Goal: Information Seeking & Learning: Learn about a topic

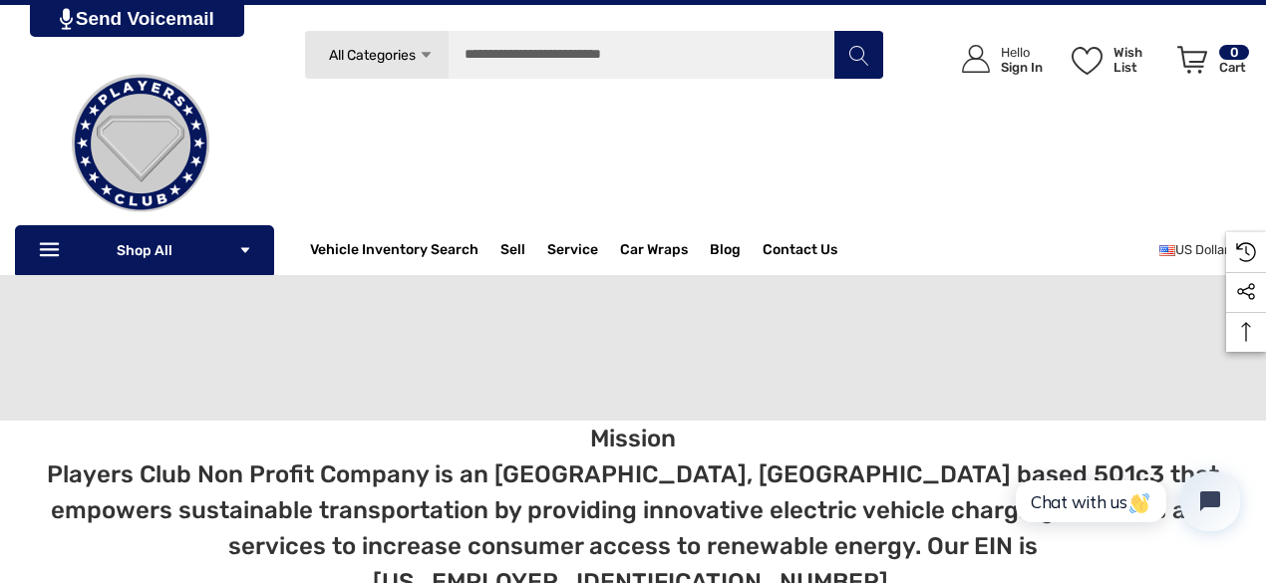
scroll to position [9392, 0]
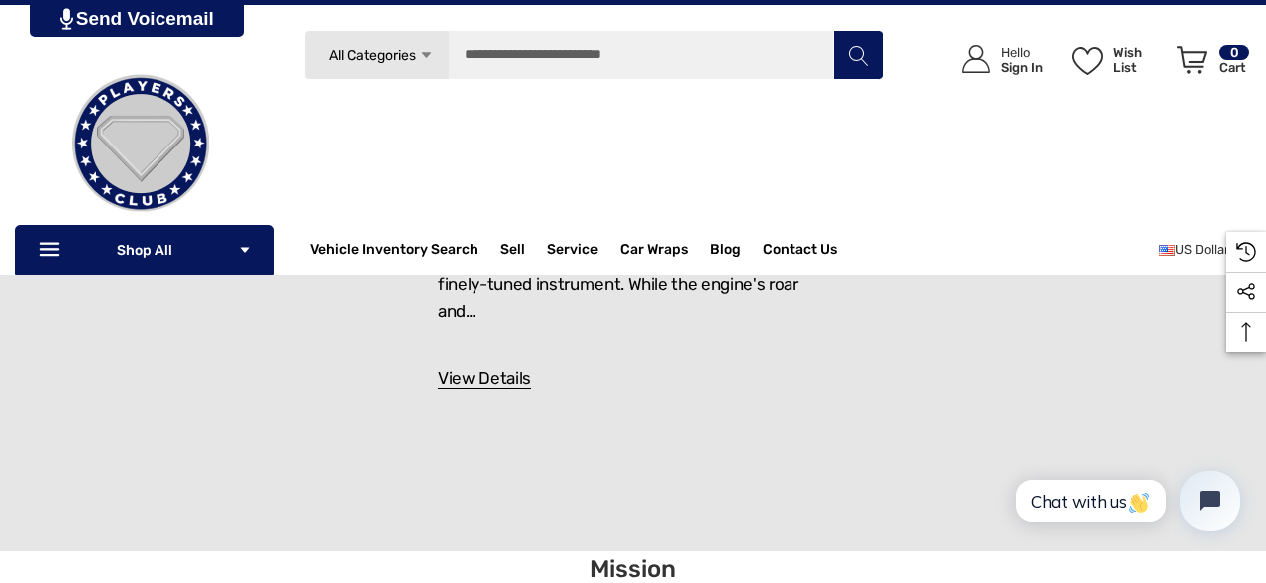
click at [136, 140] on img at bounding box center [140, 143] width 199 height 199
click at [132, 142] on img at bounding box center [140, 143] width 199 height 199
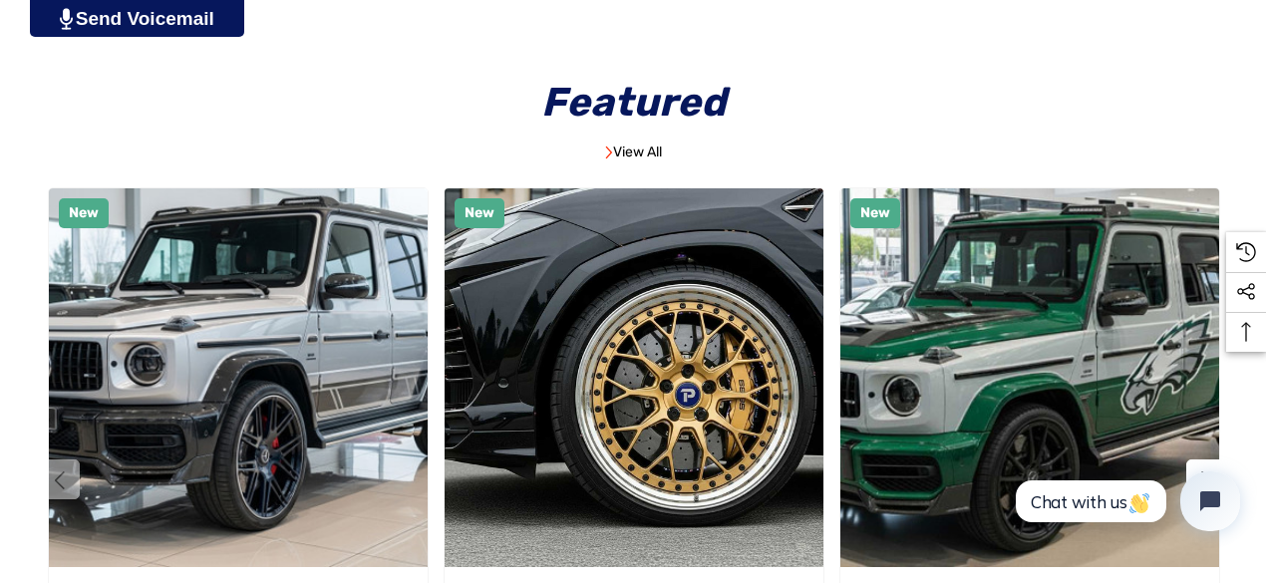
scroll to position [1037, 0]
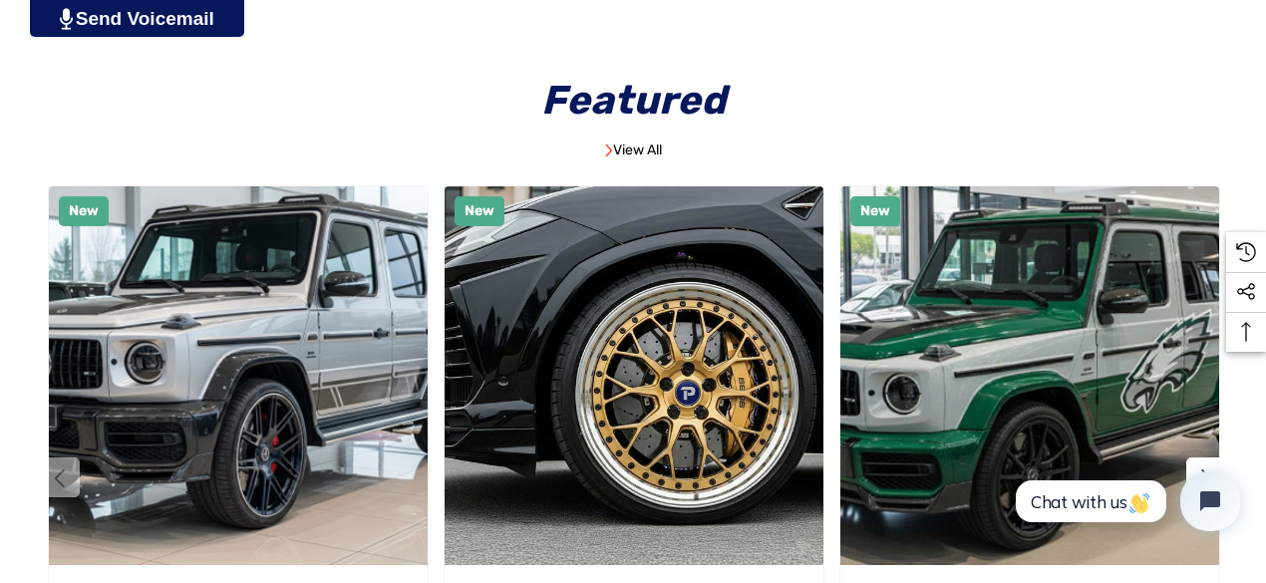
drag, startPoint x: 69, startPoint y: 188, endPoint x: 85, endPoint y: 181, distance: 17.4
click at [73, 186] on img "Custom Built Breitling Widebody 2025 Mercedes-Benz G63 AMG by Players Club Cars…" at bounding box center [238, 375] width 379 height 379
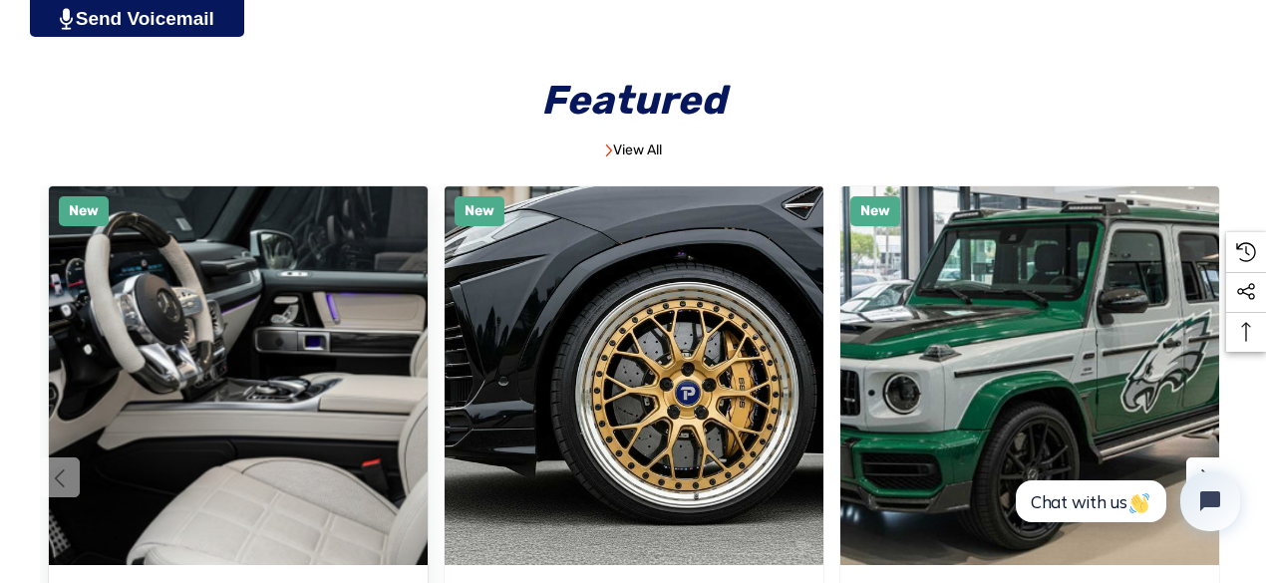
drag, startPoint x: 85, startPoint y: 181, endPoint x: 94, endPoint y: 197, distance: 18.3
click at [89, 213] on div "Featured View All Previous New Quick view Add to Wishlist" at bounding box center [633, 420] width 1266 height 779
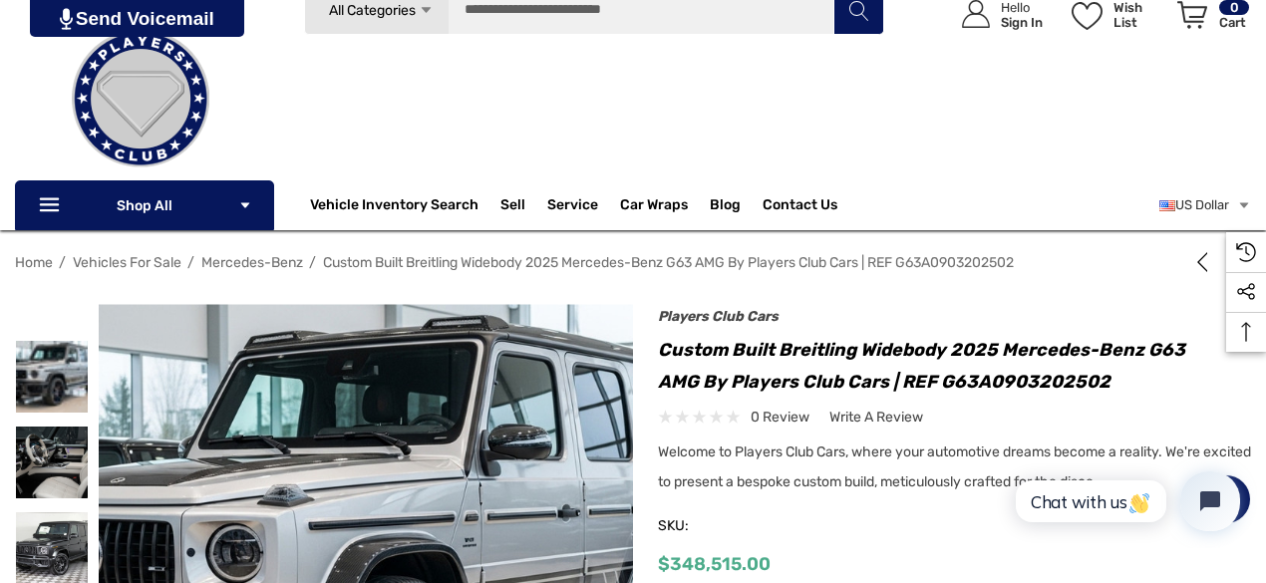
click at [425, 109] on div "Search All Categories Icon Arrow Down Icon Arrow Down Icon Arrow Up Icon Arrow …" at bounding box center [594, 91] width 580 height 213
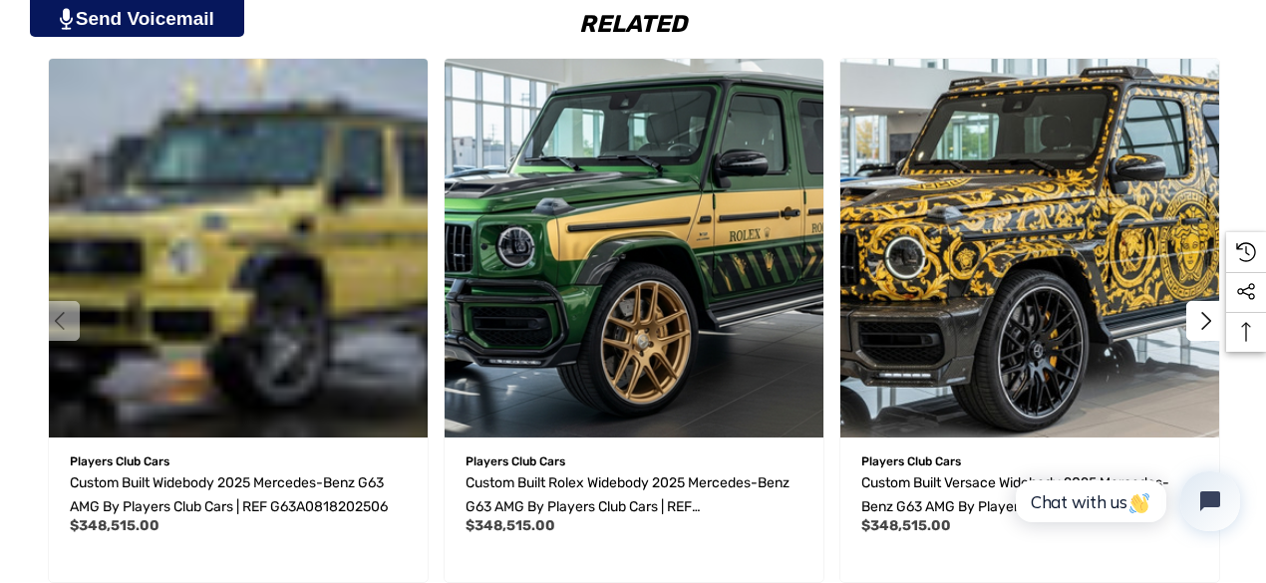
scroll to position [3566, 0]
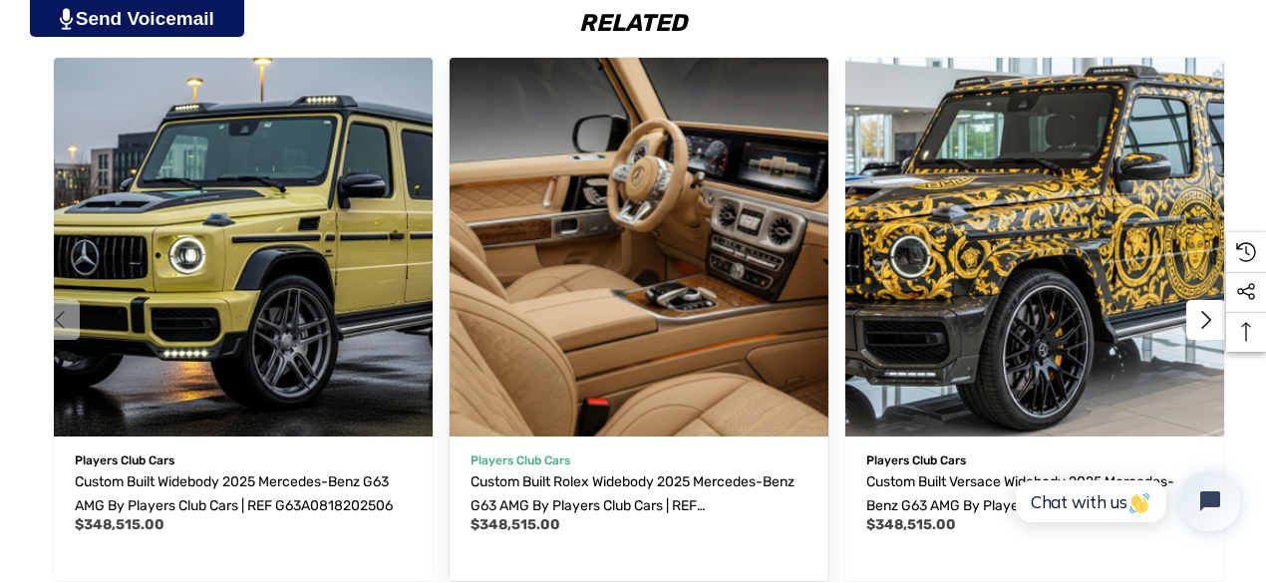
drag, startPoint x: 461, startPoint y: 432, endPoint x: 473, endPoint y: 436, distance: 12.6
click at [473, 436] on div "Players Club Cars Custom Built Rolex Widebody 2025 Mercedes-Benz G63 AMG by Pla…" at bounding box center [639, 504] width 379 height 155
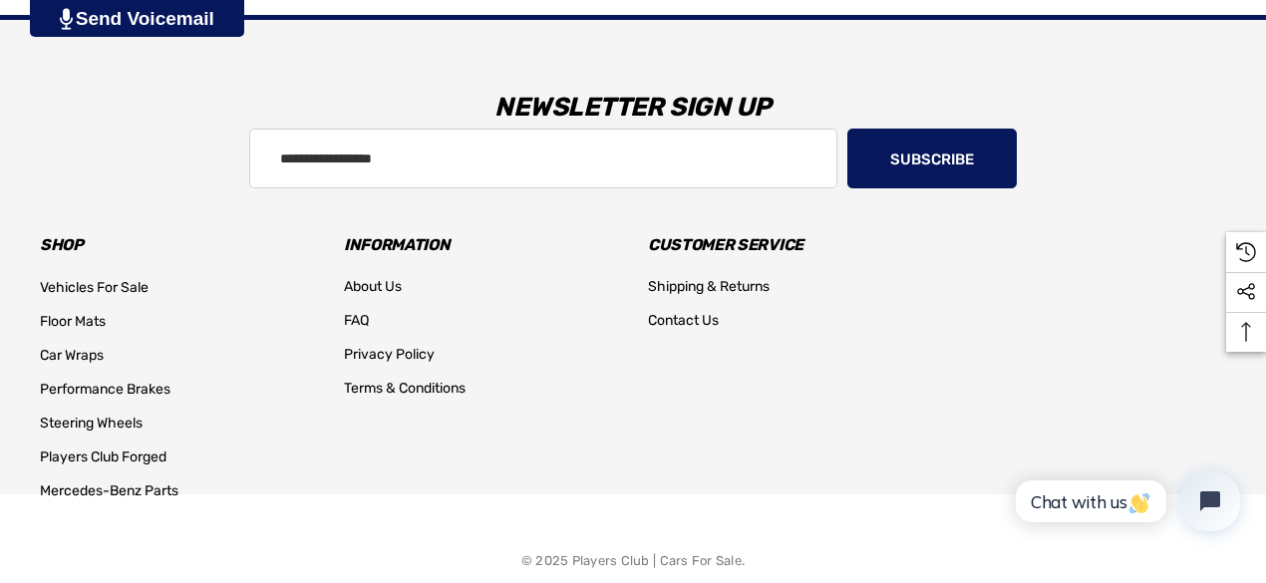
scroll to position [4421, 0]
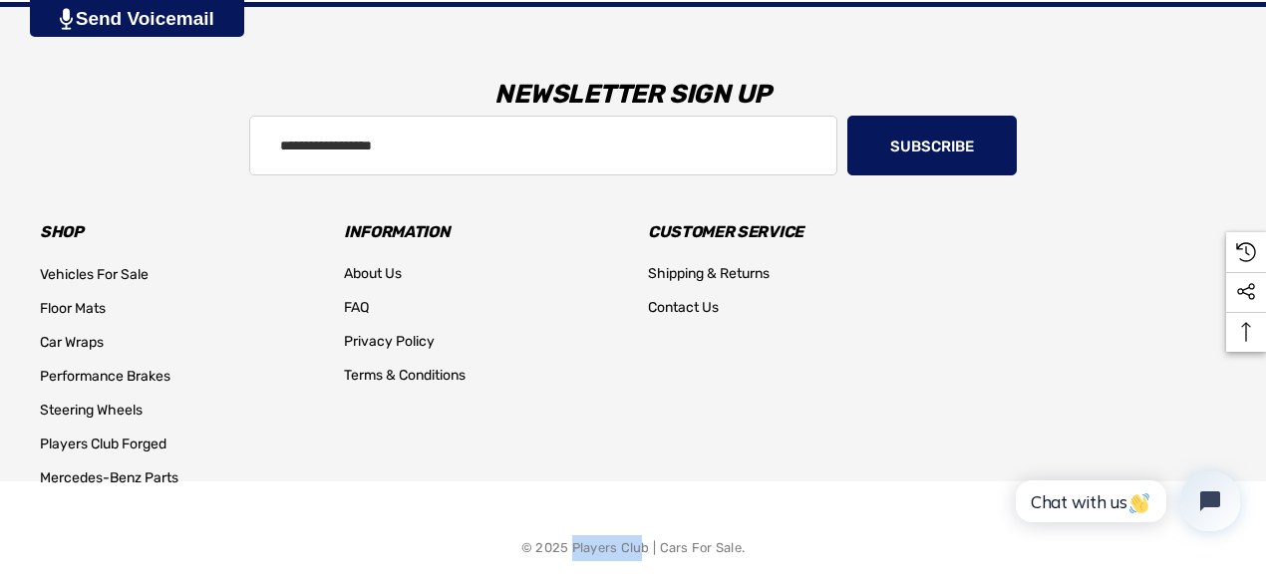
drag, startPoint x: 574, startPoint y: 518, endPoint x: 645, endPoint y: 513, distance: 71.0
click at [645, 535] on p "© 2025 Players Club | Cars For Sale." at bounding box center [632, 548] width 223 height 26
copy p "Players Club"
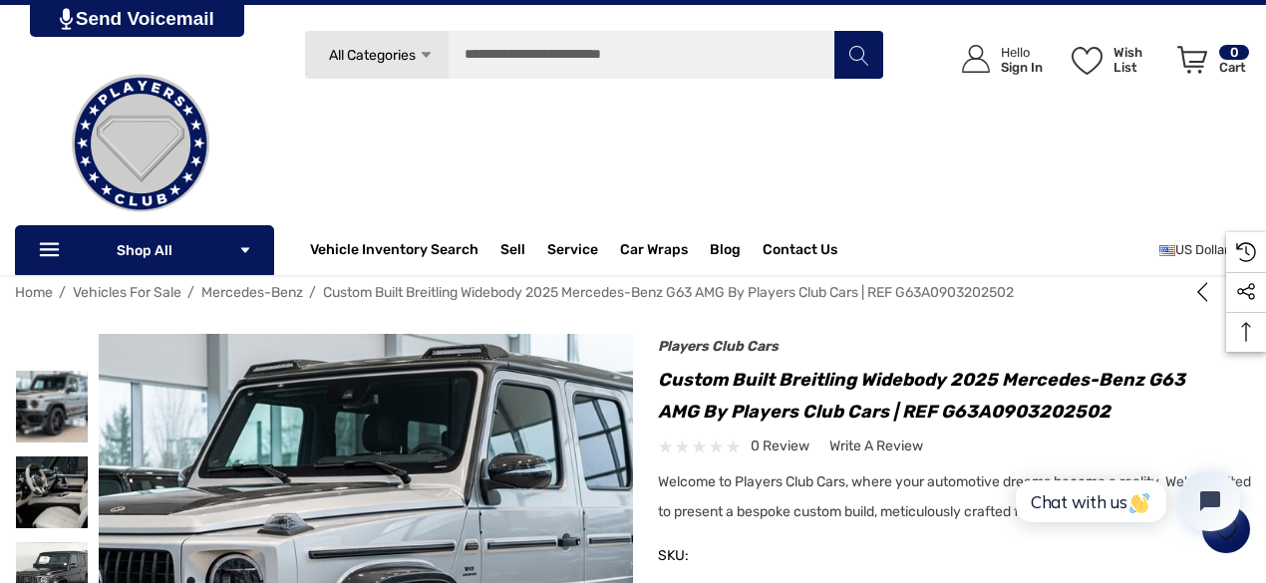
scroll to position [0, 0]
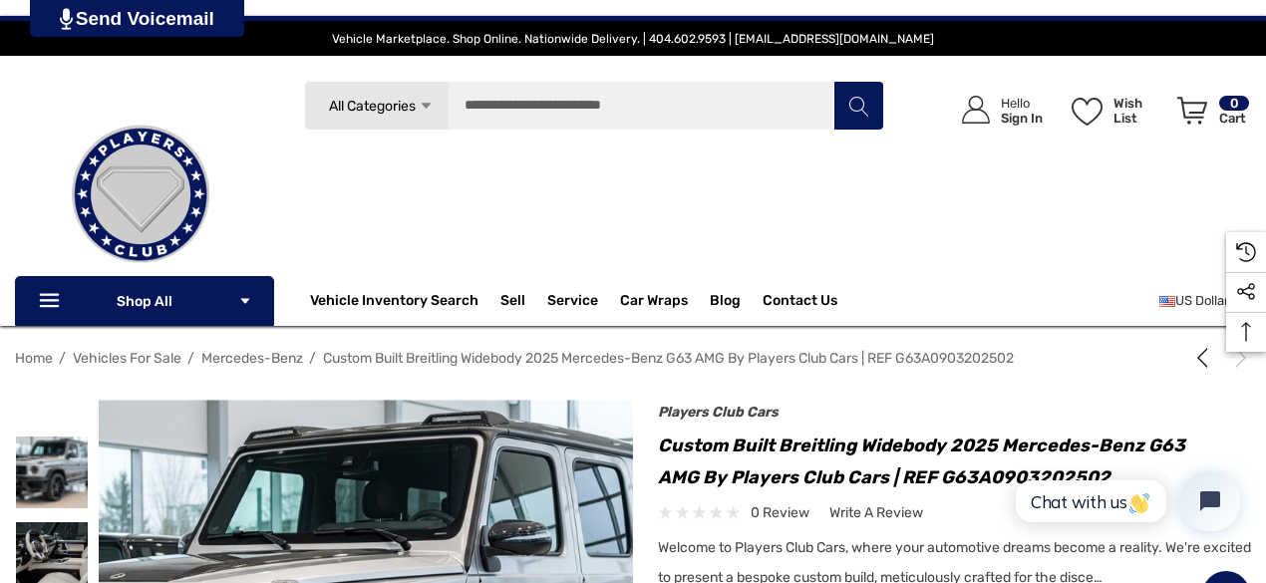
click at [384, 185] on div "Search All Categories Icon Arrow Down Icon Arrow Down Icon Arrow Up Icon Arrow …" at bounding box center [594, 187] width 580 height 213
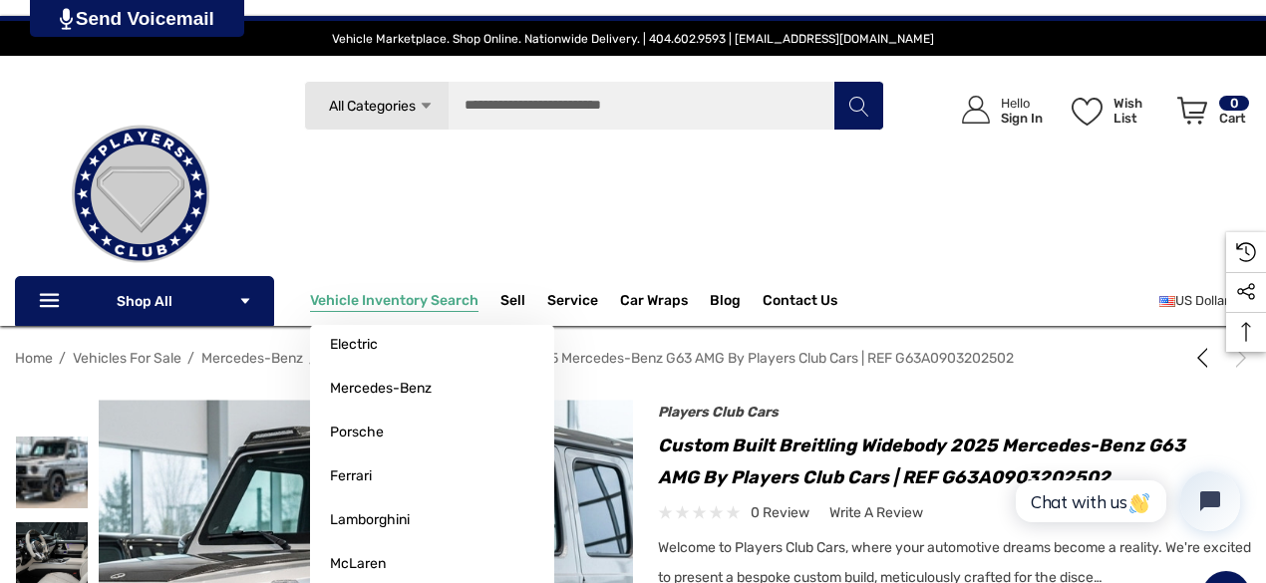
scroll to position [100, 0]
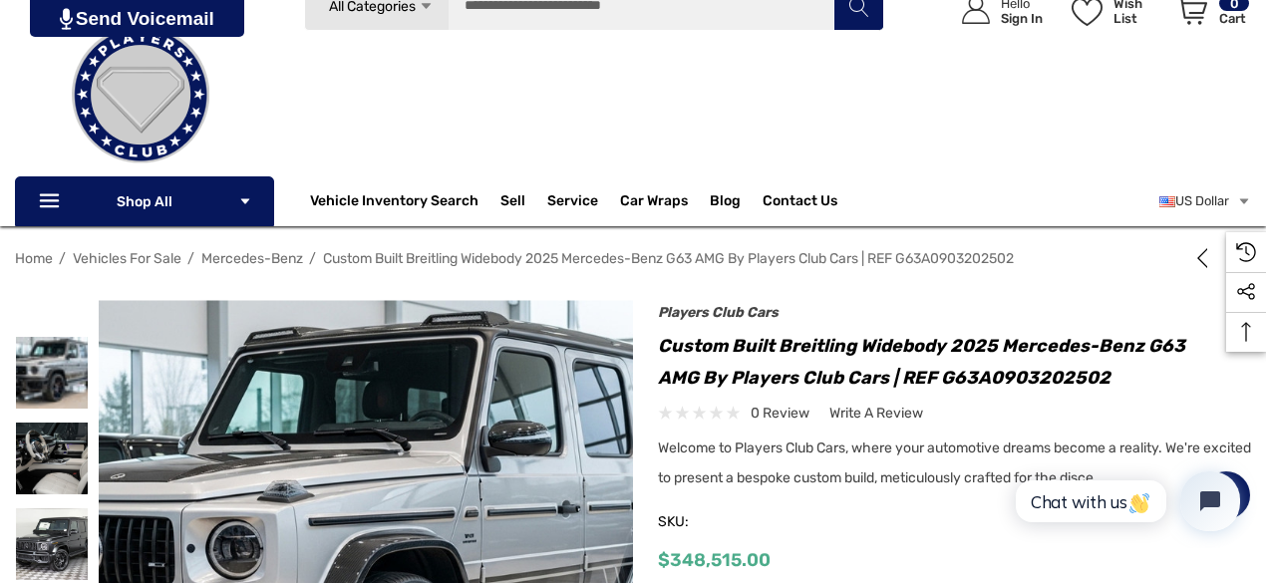
click at [143, 127] on img at bounding box center [140, 94] width 199 height 199
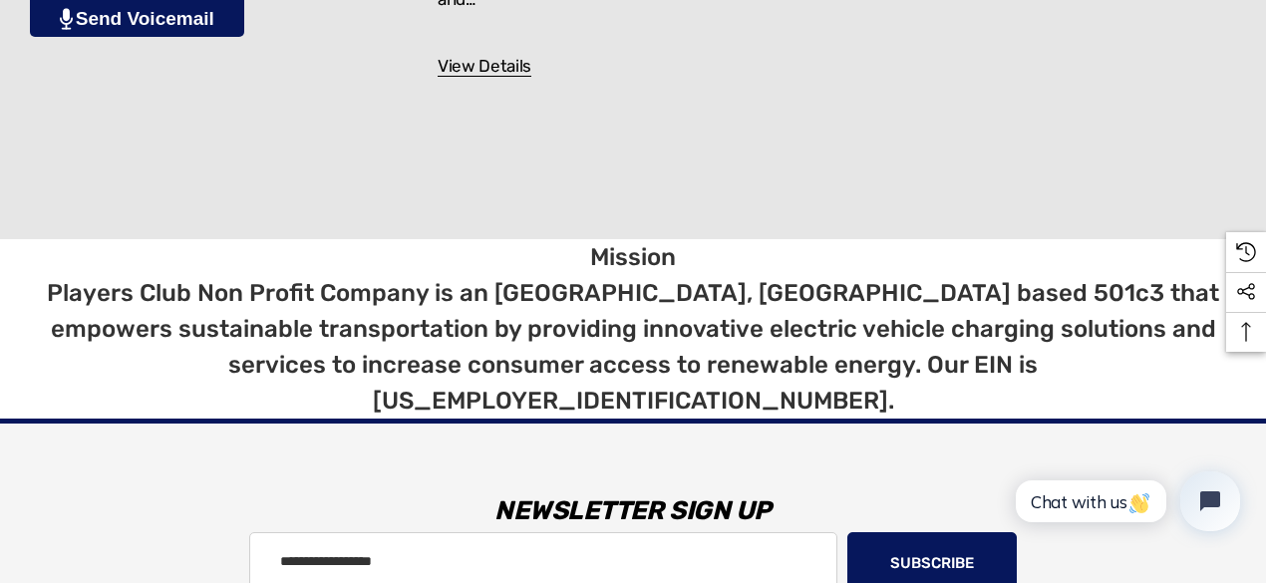
scroll to position [11470, 0]
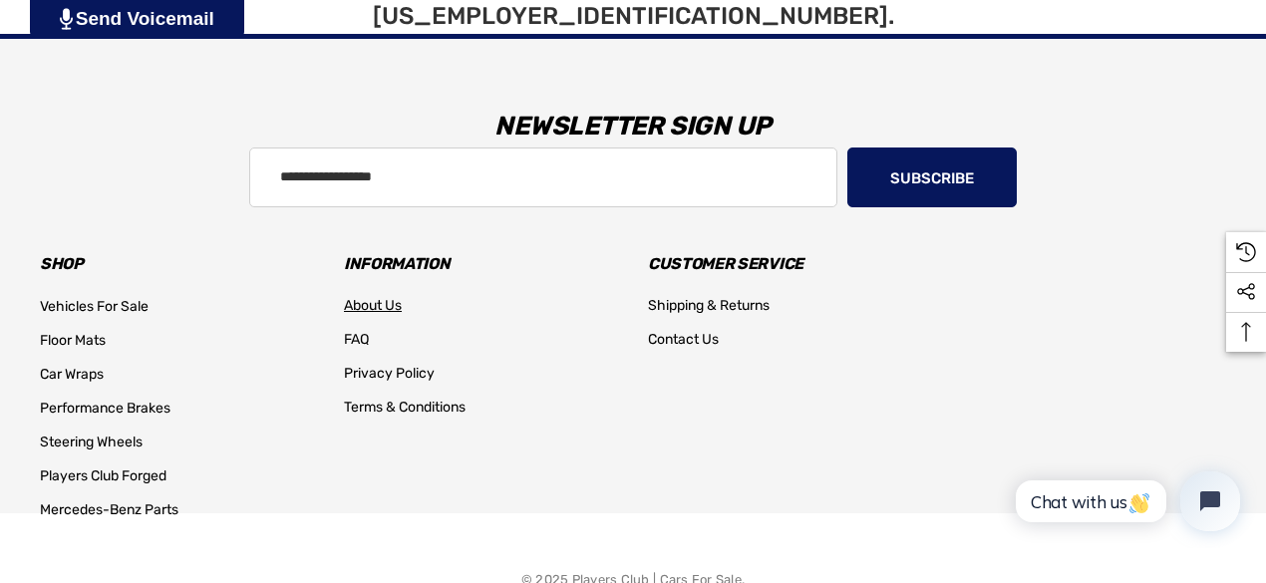
click at [356, 297] on span "About Us" at bounding box center [373, 305] width 58 height 17
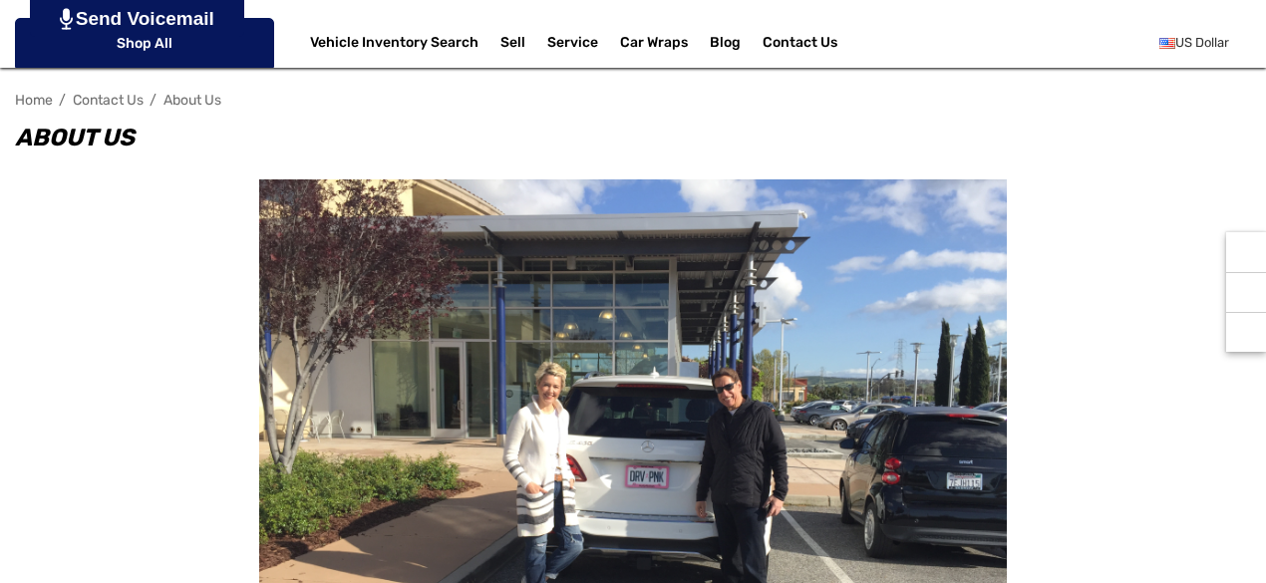
scroll to position [399, 0]
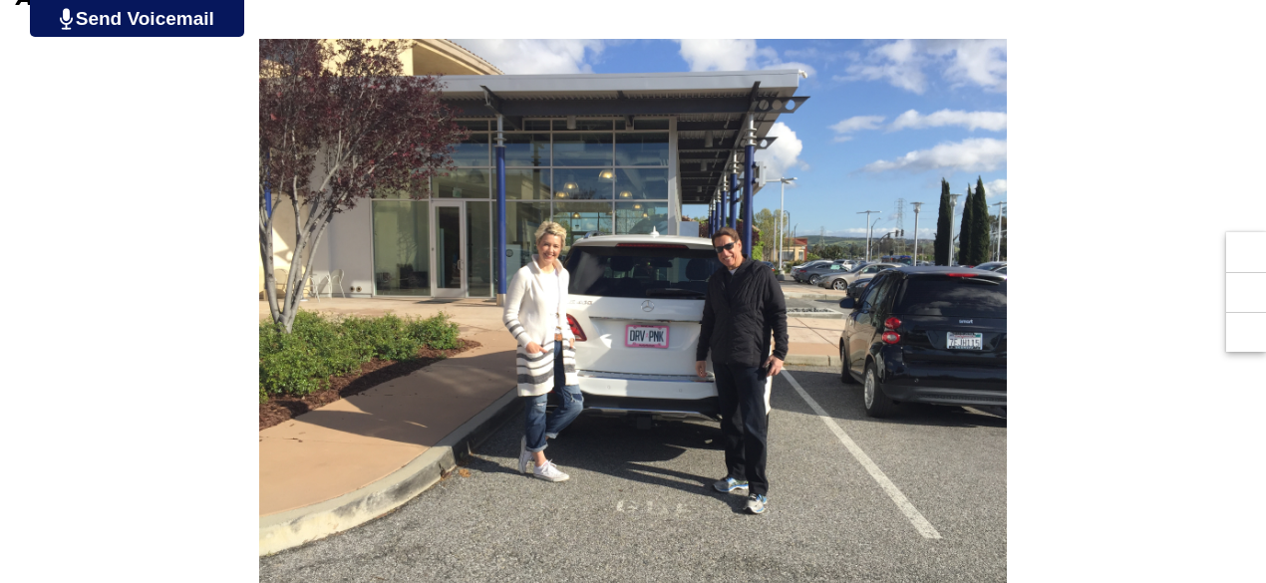
click at [1064, 208] on div at bounding box center [633, 319] width 1236 height 561
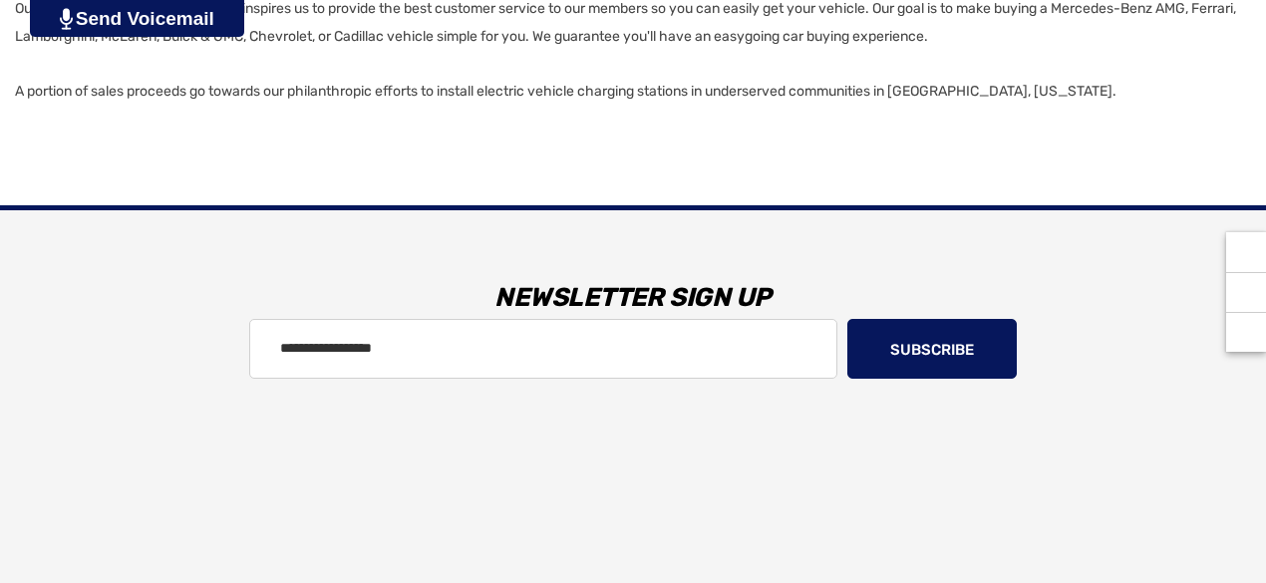
scroll to position [1925, 0]
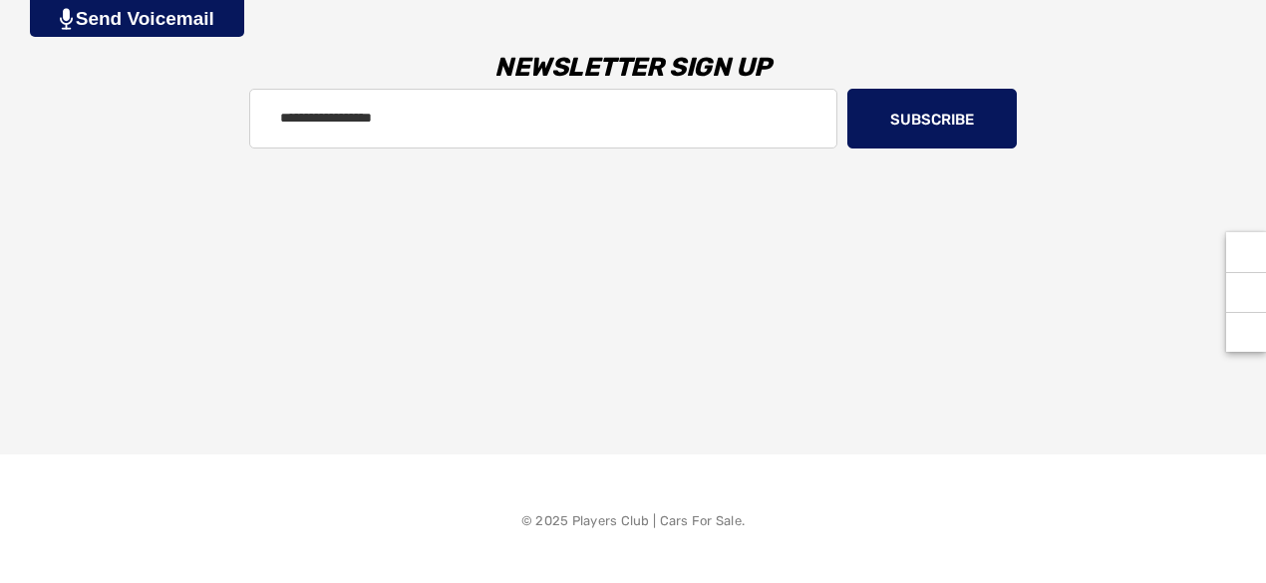
click at [439, 384] on li "FAQ" at bounding box center [481, 381] width 274 height 34
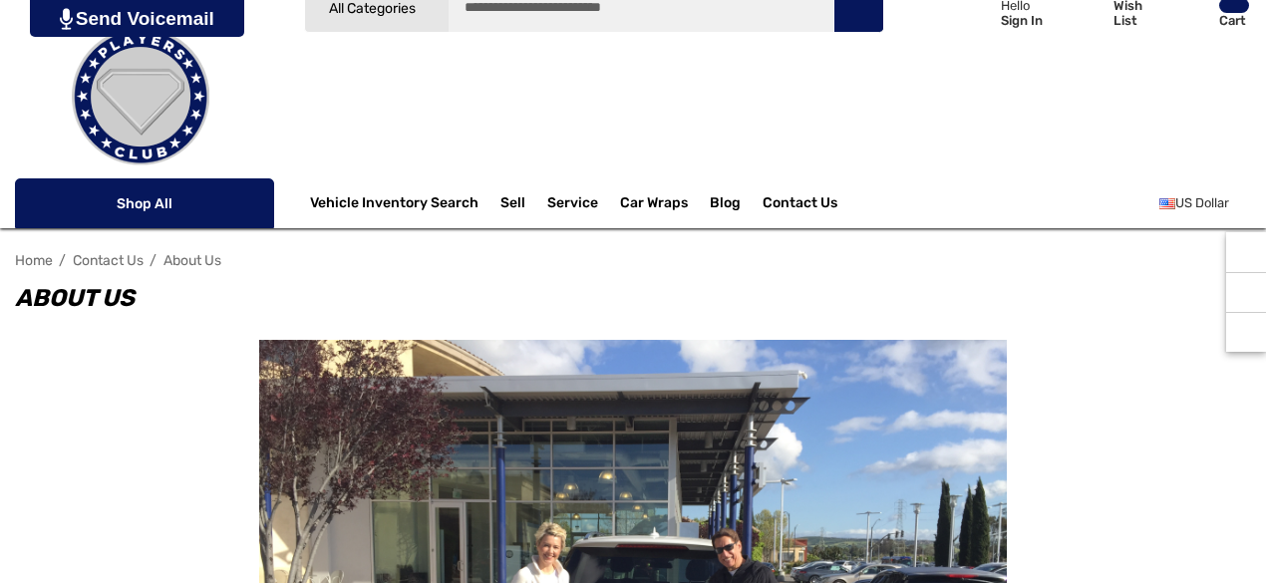
scroll to position [0, 0]
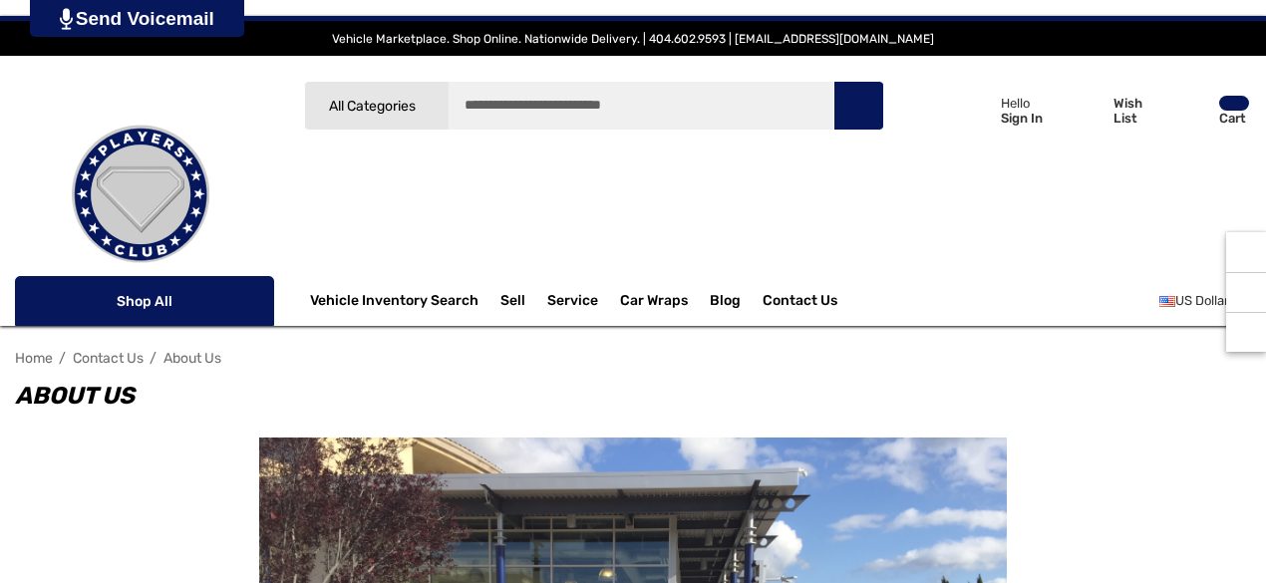
click at [399, 212] on div "Search All Categories Icon Arrow Down Icon Arrow Down Icon Arrow Up Icon Arrow …" at bounding box center [594, 187] width 580 height 213
